Goal: Task Accomplishment & Management: Use online tool/utility

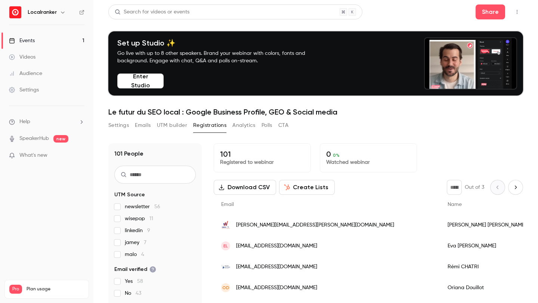
scroll to position [31, 0]
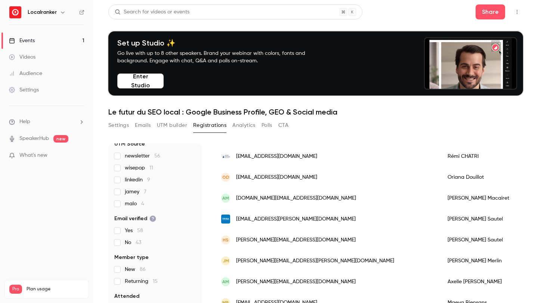
scroll to position [58, 0]
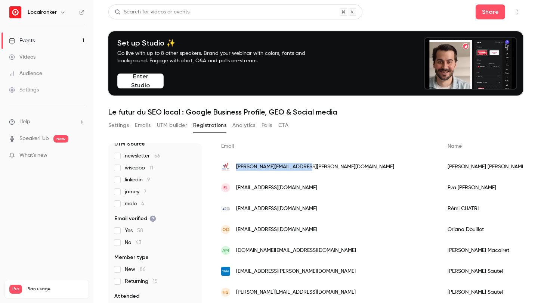
drag, startPoint x: 305, startPoint y: 167, endPoint x: 236, endPoint y: 169, distance: 69.5
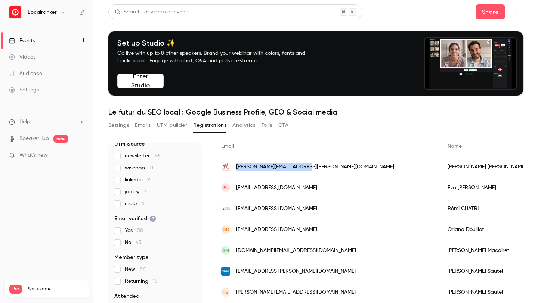
click at [236, 169] on div "[PERSON_NAME][EMAIL_ADDRESS][PERSON_NAME][DOMAIN_NAME]" at bounding box center [327, 167] width 226 height 21
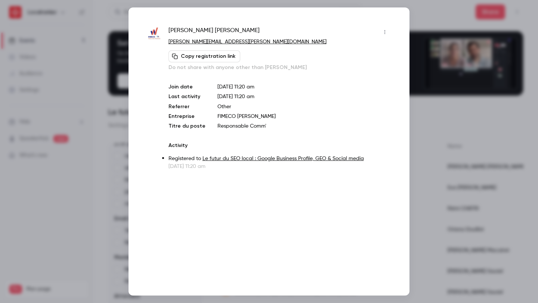
copy span "[PERSON_NAME][EMAIL_ADDRESS][PERSON_NAME][DOMAIN_NAME]"
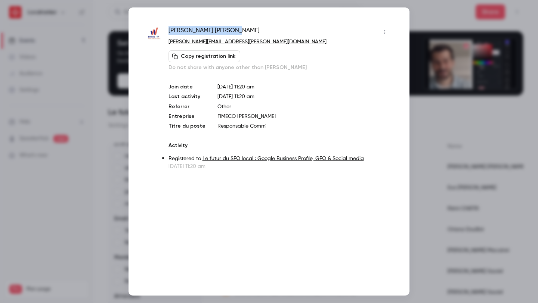
drag, startPoint x: 219, startPoint y: 31, endPoint x: 168, endPoint y: 33, distance: 51.2
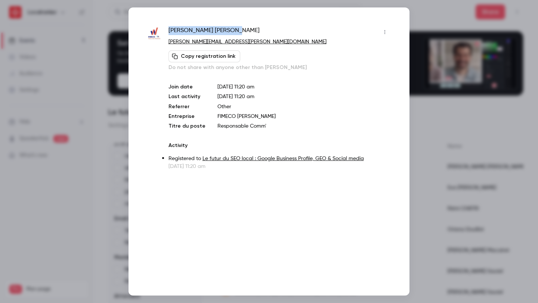
click at [169, 33] on div "Melinda TEIXEIRA" at bounding box center [280, 32] width 222 height 12
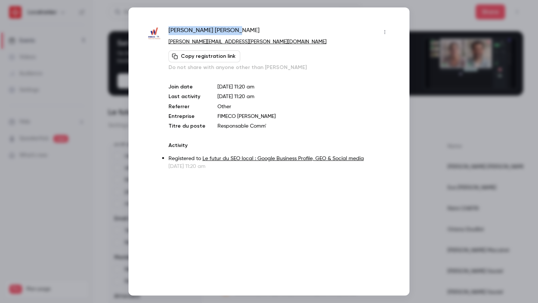
copy span "Melinda TEIXEIRA"
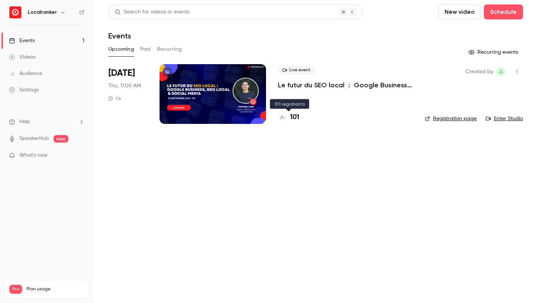
click at [294, 116] on h4 "101" at bounding box center [294, 117] width 9 height 10
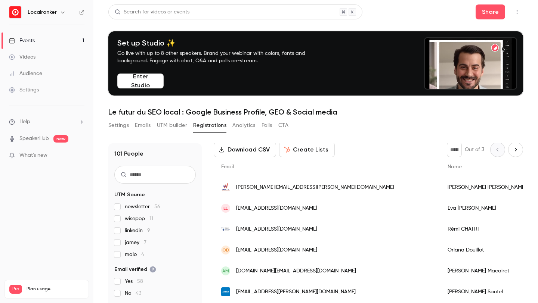
scroll to position [58, 0]
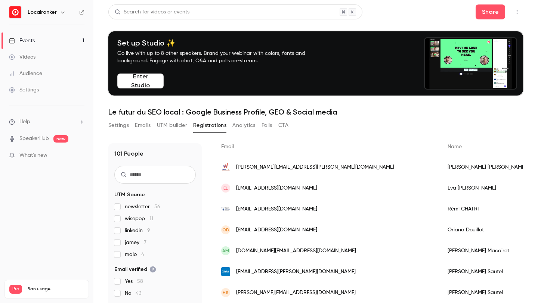
click at [290, 168] on span "melinda.teixeira@fimeco.fr" at bounding box center [315, 168] width 158 height 8
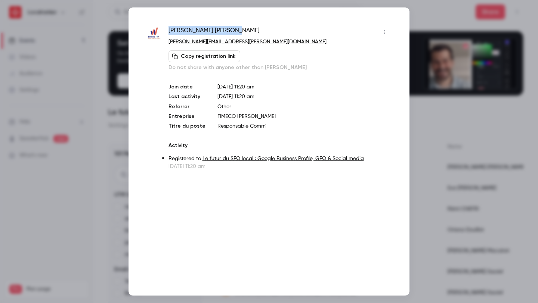
drag, startPoint x: 217, startPoint y: 30, endPoint x: 170, endPoint y: 28, distance: 46.4
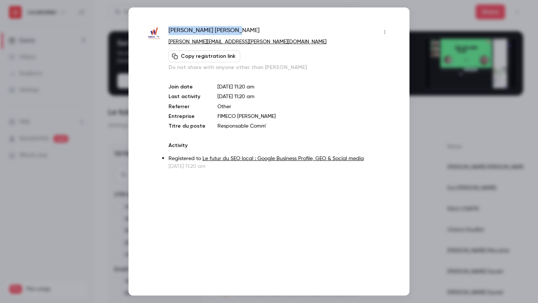
click at [170, 28] on div "Melinda TEIXEIRA" at bounding box center [280, 32] width 222 height 12
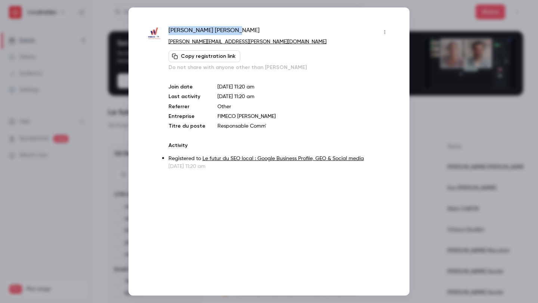
copy span "Melinda TEIXEIRA"
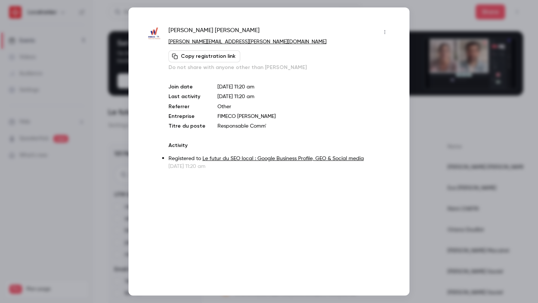
click at [418, 2] on div at bounding box center [269, 151] width 538 height 303
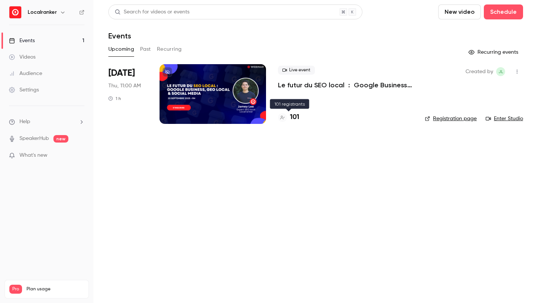
click at [297, 120] on h4 "101" at bounding box center [294, 117] width 9 height 10
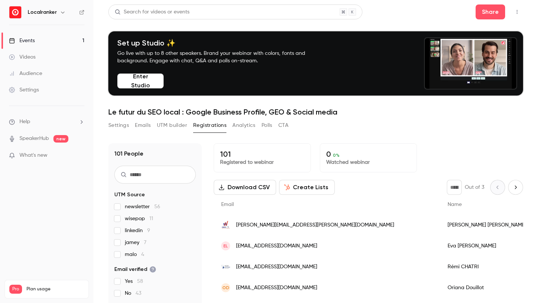
scroll to position [54, 0]
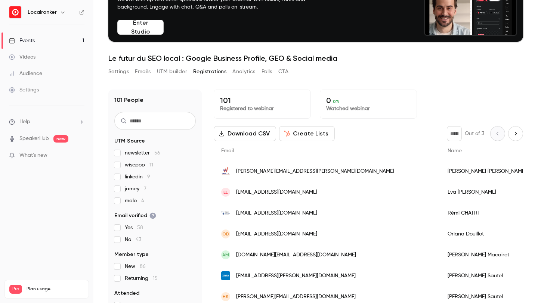
click at [262, 169] on span "[PERSON_NAME][EMAIL_ADDRESS][PERSON_NAME][DOMAIN_NAME]" at bounding box center [315, 172] width 158 height 8
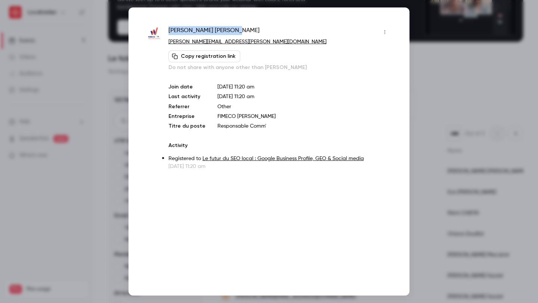
drag, startPoint x: 217, startPoint y: 29, endPoint x: 169, endPoint y: 31, distance: 47.5
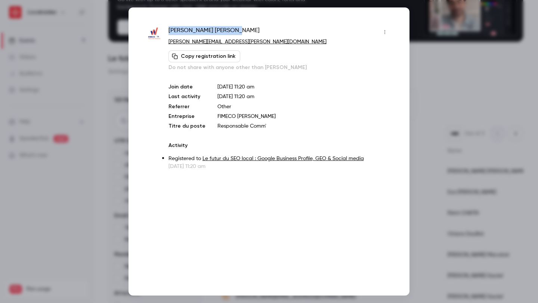
click at [169, 31] on div "Melinda TEIXEIRA" at bounding box center [280, 32] width 222 height 12
copy span "Melinda TEIXEIRA"
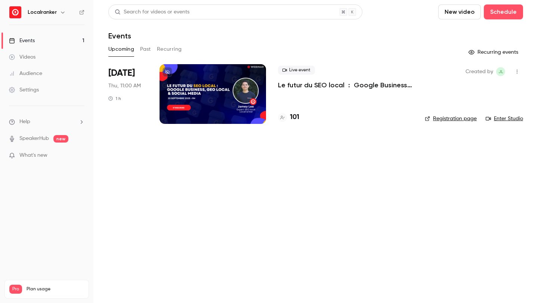
click at [235, 109] on div at bounding box center [213, 94] width 107 height 60
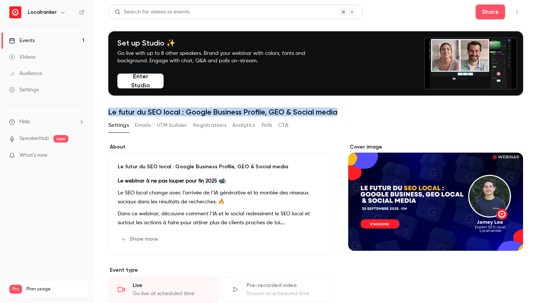
drag, startPoint x: 342, startPoint y: 111, endPoint x: 98, endPoint y: 114, distance: 244.4
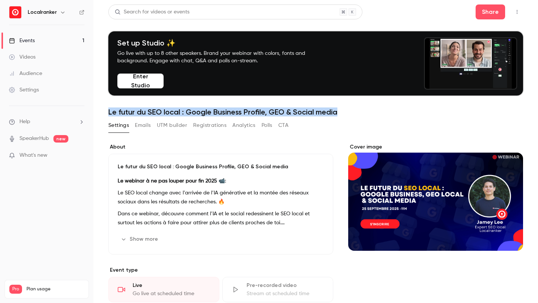
click at [98, 114] on main "Search for videos or events Share Set up Studio ✨ Go live with up to 8 other sp…" at bounding box center [315, 151] width 445 height 303
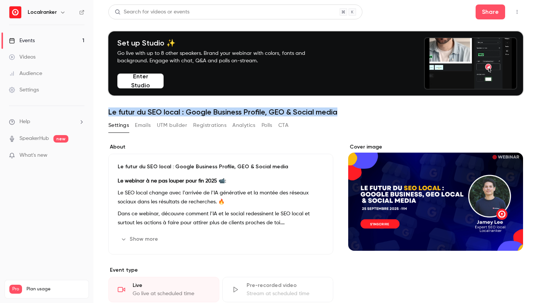
copy h1 "Le futur du SEO local : Google Business Profile, GEO & Social media"
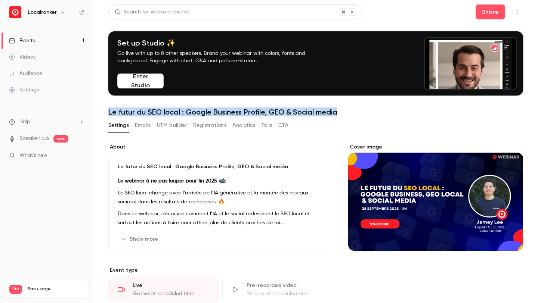
click at [139, 239] on button "Show more" at bounding box center [140, 240] width 45 height 12
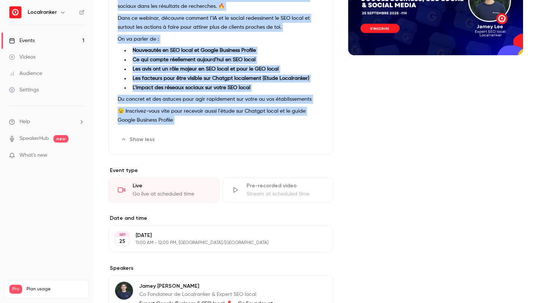
scroll to position [146, 0]
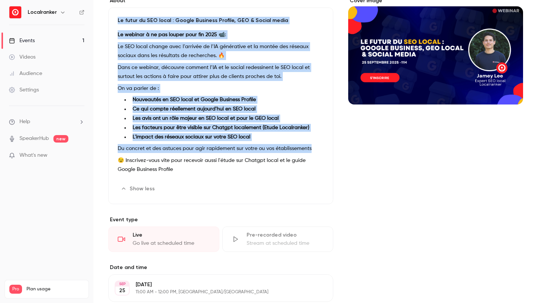
drag, startPoint x: 117, startPoint y: 164, endPoint x: 315, endPoint y: 150, distance: 198.6
click at [315, 150] on div "Le futur du SEO local : Google Business Profile, GEO & Social media Le webinar …" at bounding box center [220, 105] width 225 height 197
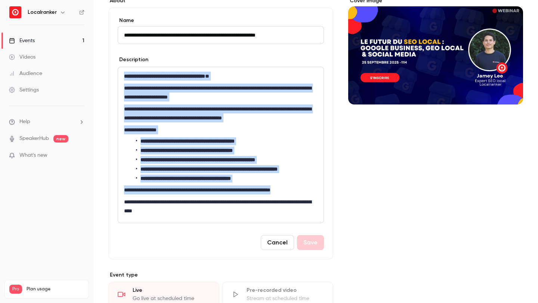
drag, startPoint x: 317, startPoint y: 192, endPoint x: 118, endPoint y: 73, distance: 232.1
click at [118, 73] on div "**********" at bounding box center [221, 145] width 206 height 157
copy div "**********"
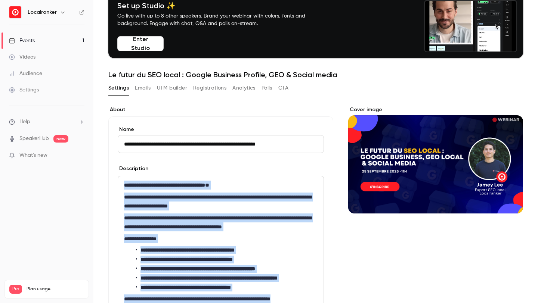
scroll to position [0, 0]
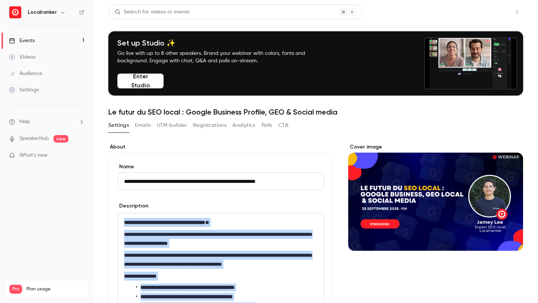
click at [482, 10] on button "Share" at bounding box center [491, 11] width 30 height 15
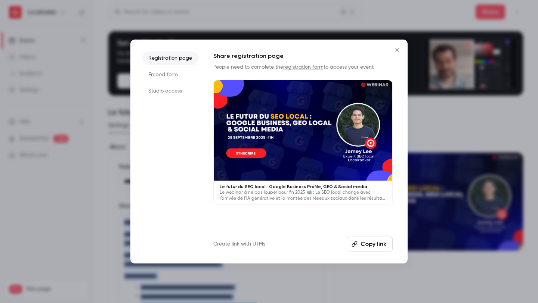
click at [261, 241] on link "Create link with UTMs" at bounding box center [239, 244] width 52 height 7
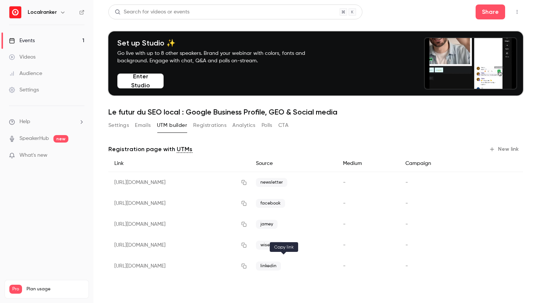
click at [247, 266] on icon "button" at bounding box center [244, 266] width 5 height 5
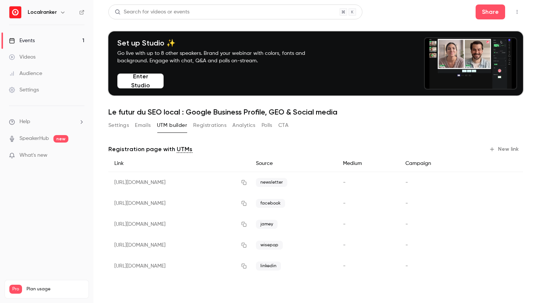
click at [284, 125] on button "CTA" at bounding box center [283, 126] width 10 height 12
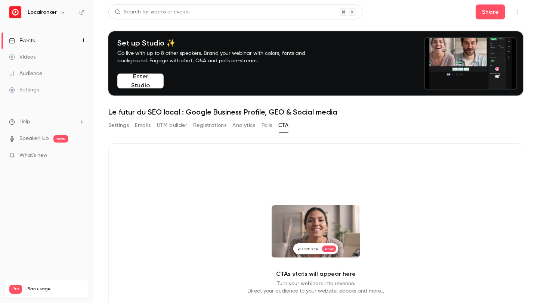
click at [205, 128] on button "Registrations" at bounding box center [209, 126] width 33 height 12
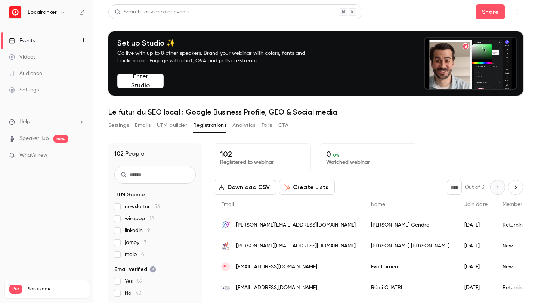
click at [172, 126] on button "UTM builder" at bounding box center [172, 126] width 30 height 12
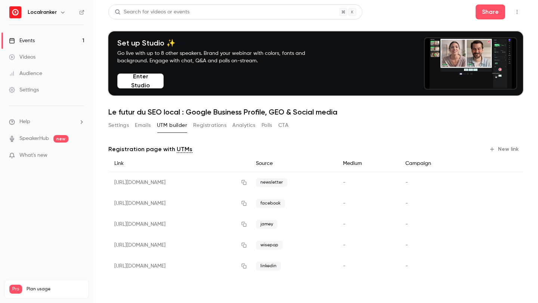
click at [146, 123] on button "Emails" at bounding box center [143, 126] width 16 height 12
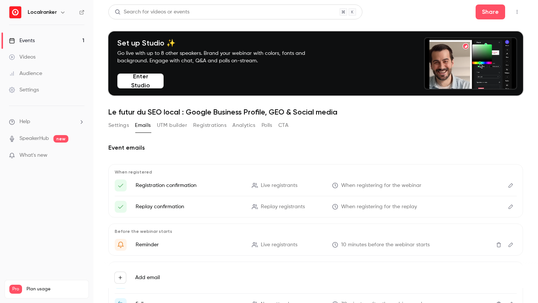
click at [123, 123] on button "Settings" at bounding box center [118, 126] width 21 height 12
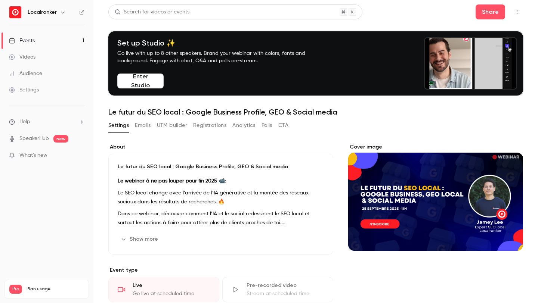
click at [69, 40] on link "Events 1" at bounding box center [46, 41] width 93 height 16
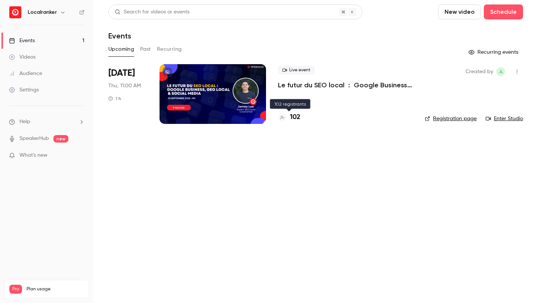
click at [296, 117] on h4 "102" at bounding box center [295, 117] width 10 height 10
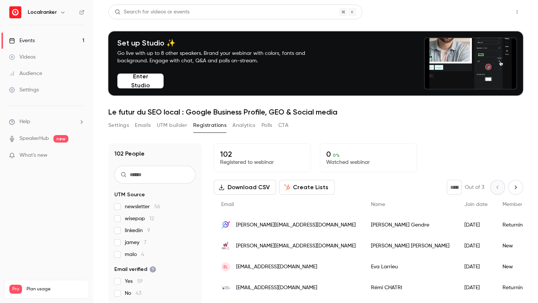
click at [488, 7] on button "Share" at bounding box center [491, 11] width 30 height 15
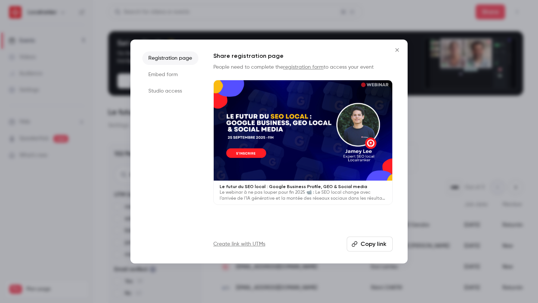
click at [397, 51] on icon "Close" at bounding box center [397, 50] width 9 height 6
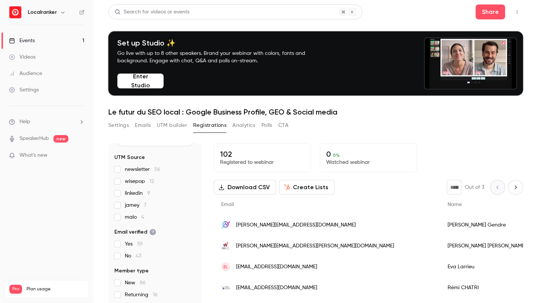
scroll to position [51, 0]
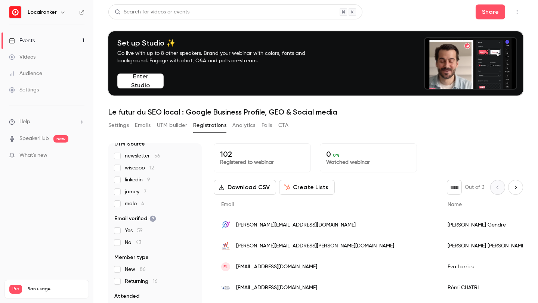
click at [75, 53] on link "Videos" at bounding box center [46, 57] width 93 height 16
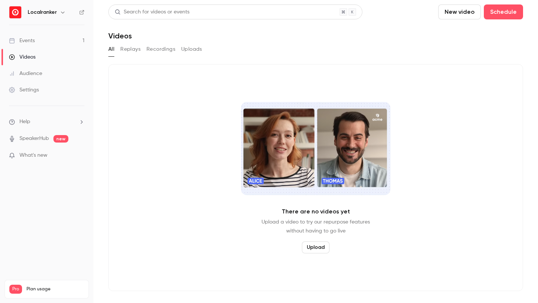
click at [71, 41] on link "Events 1" at bounding box center [46, 41] width 93 height 16
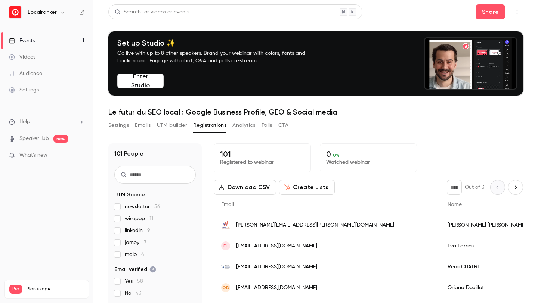
scroll to position [58, 0]
